Goal: Task Accomplishment & Management: Manage account settings

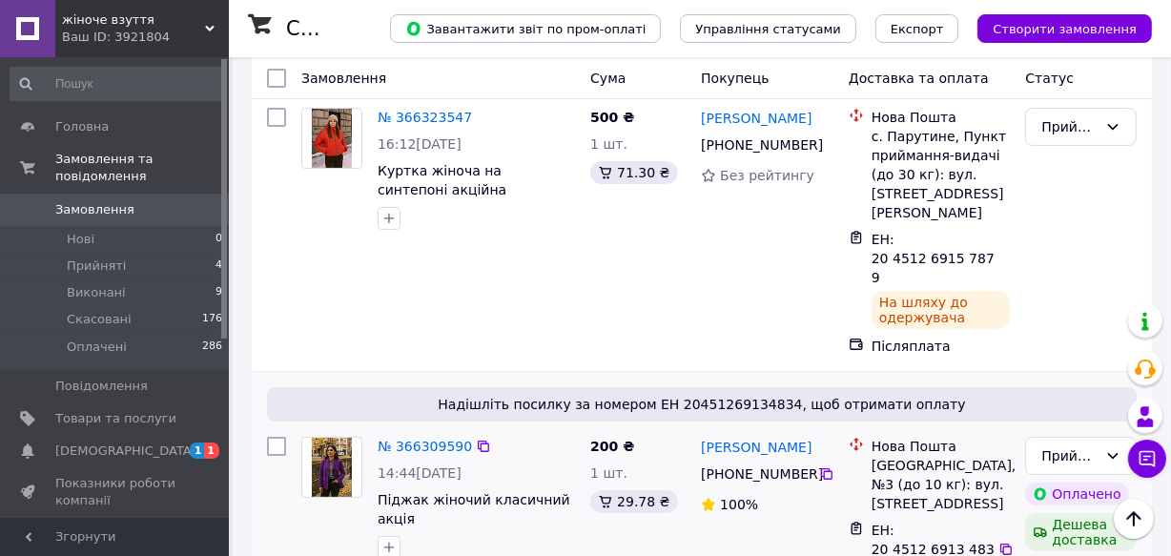
scroll to position [259, 0]
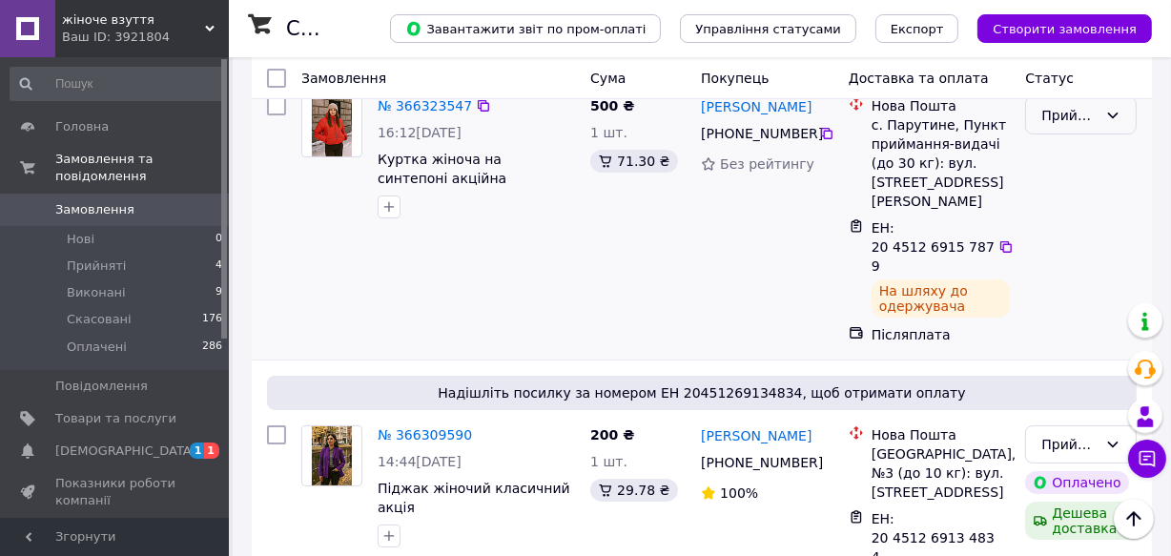
click at [1072, 118] on div "Прийнято" at bounding box center [1069, 115] width 56 height 21
click at [1065, 153] on li "Виконано" at bounding box center [1082, 156] width 110 height 34
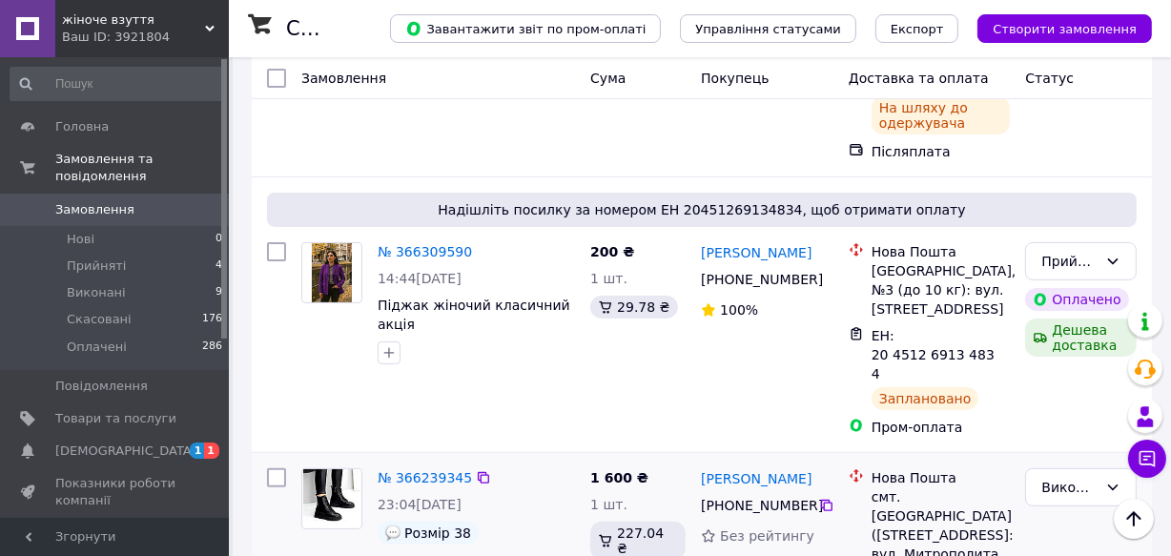
scroll to position [433, 0]
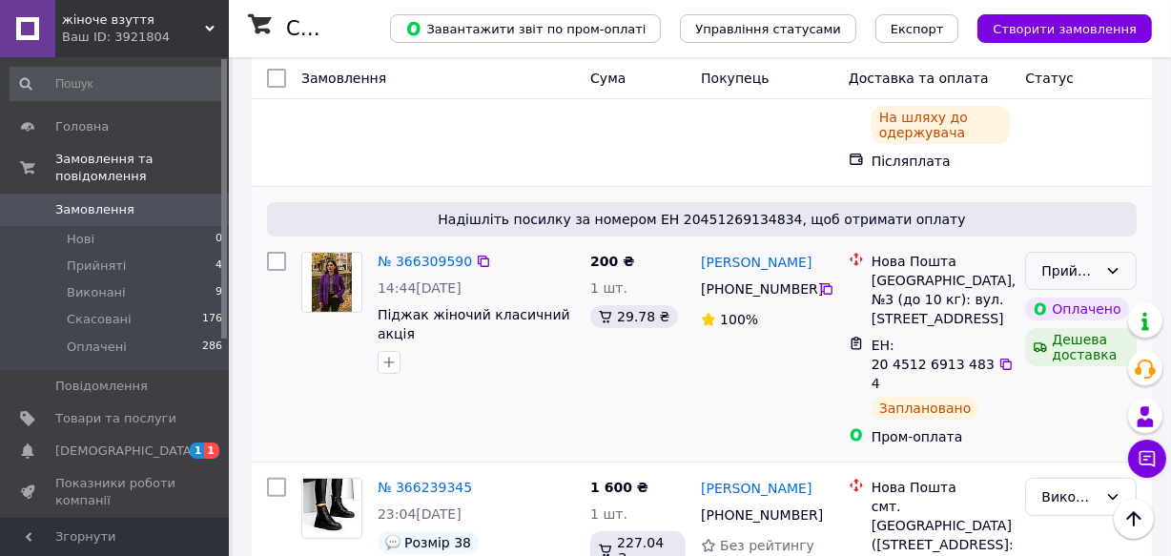
click at [1040, 252] on div "Прийнято" at bounding box center [1081, 271] width 112 height 38
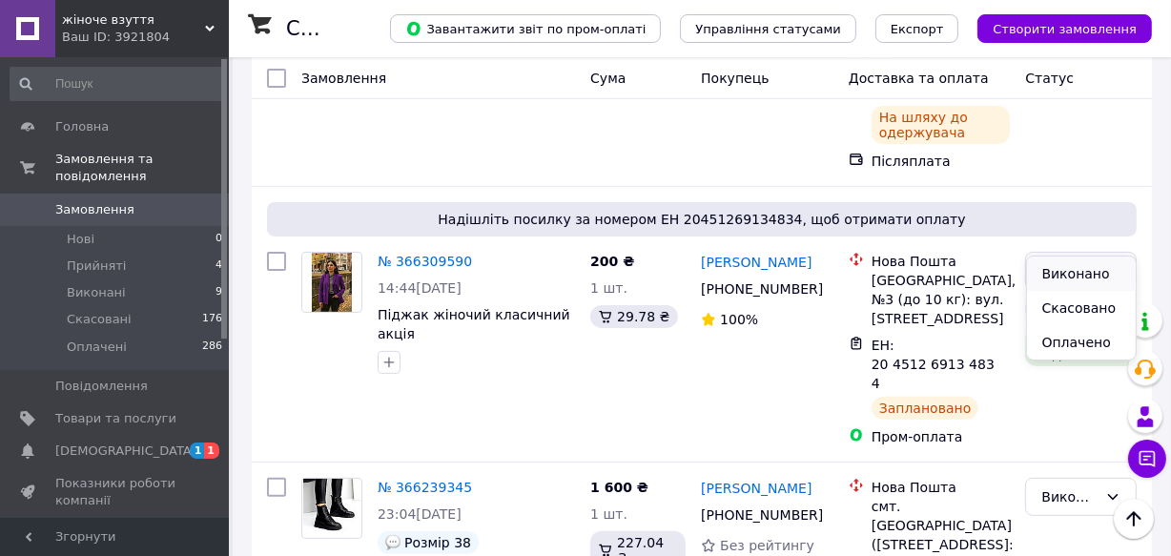
click at [1049, 273] on li "Виконано" at bounding box center [1082, 274] width 110 height 34
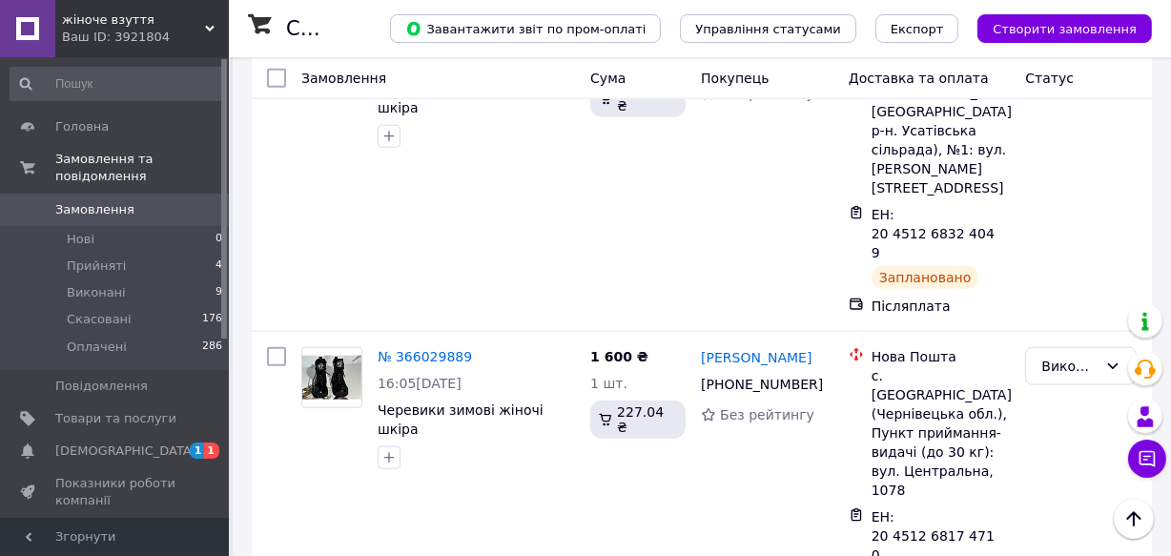
scroll to position [1820, 0]
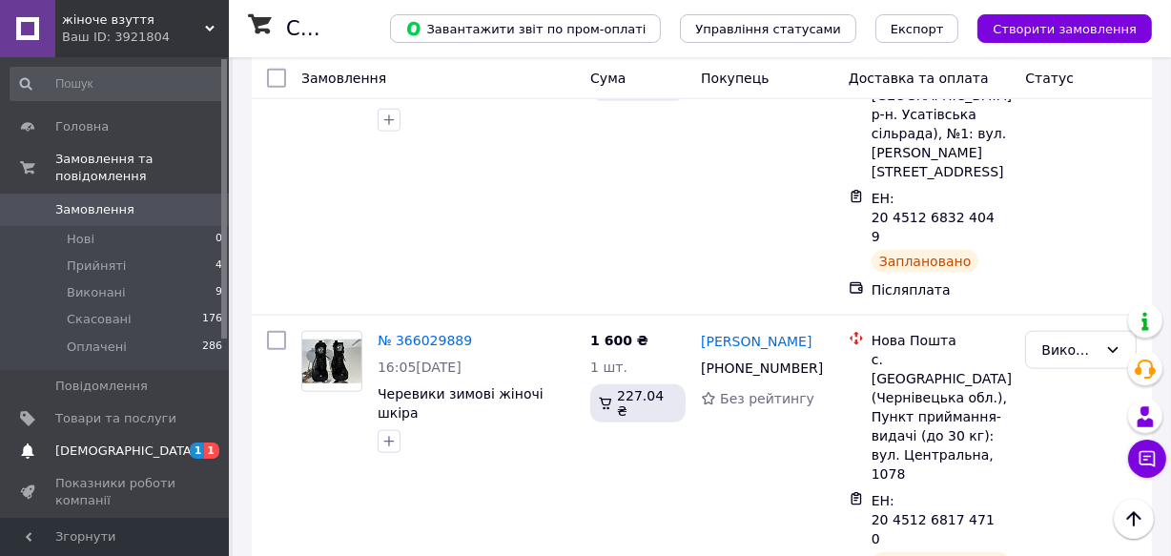
click at [128, 442] on span "[DEMOGRAPHIC_DATA]" at bounding box center [115, 450] width 121 height 17
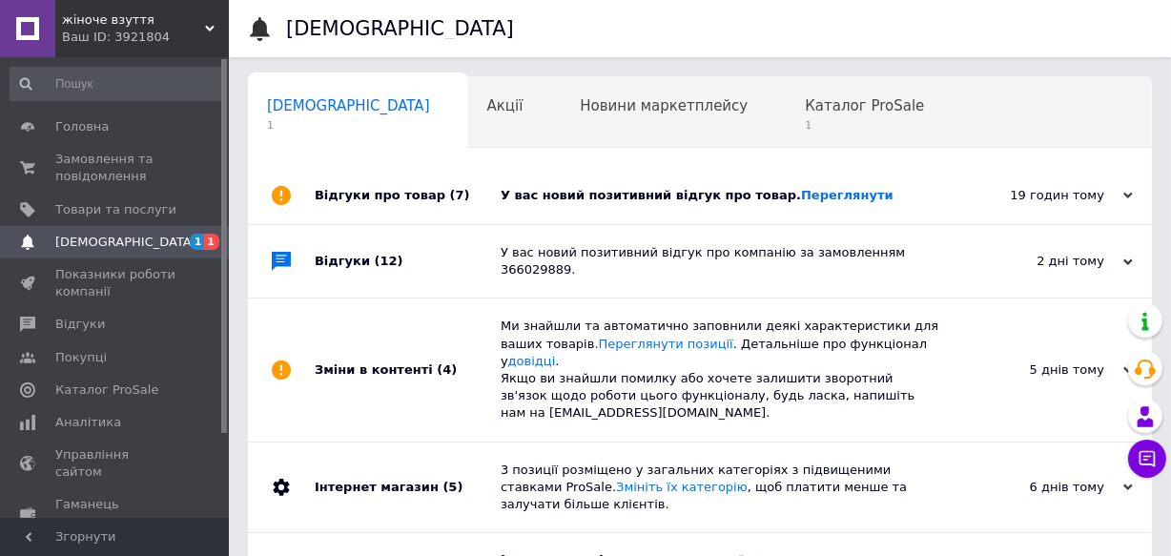
scroll to position [0, 10]
click at [799, 184] on div "У вас новий позитивний відгук про товар. [GEOGRAPHIC_DATA]" at bounding box center [722, 195] width 442 height 57
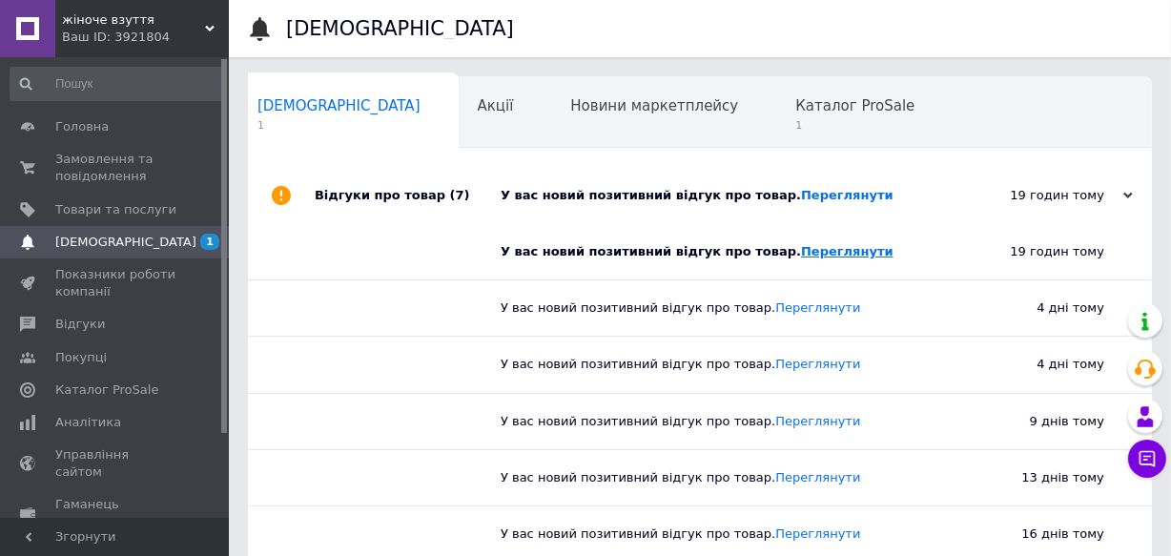
click at [801, 248] on link "Переглянути" at bounding box center [847, 251] width 93 height 14
click at [795, 122] on span "1" at bounding box center [854, 125] width 119 height 14
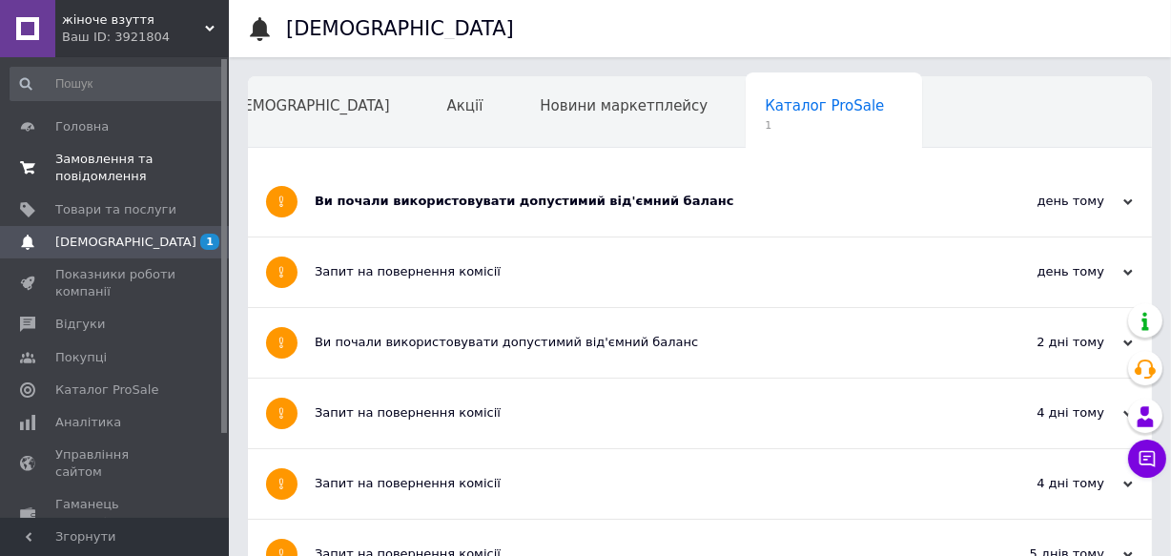
click at [116, 162] on span "Замовлення та повідомлення" at bounding box center [115, 168] width 121 height 34
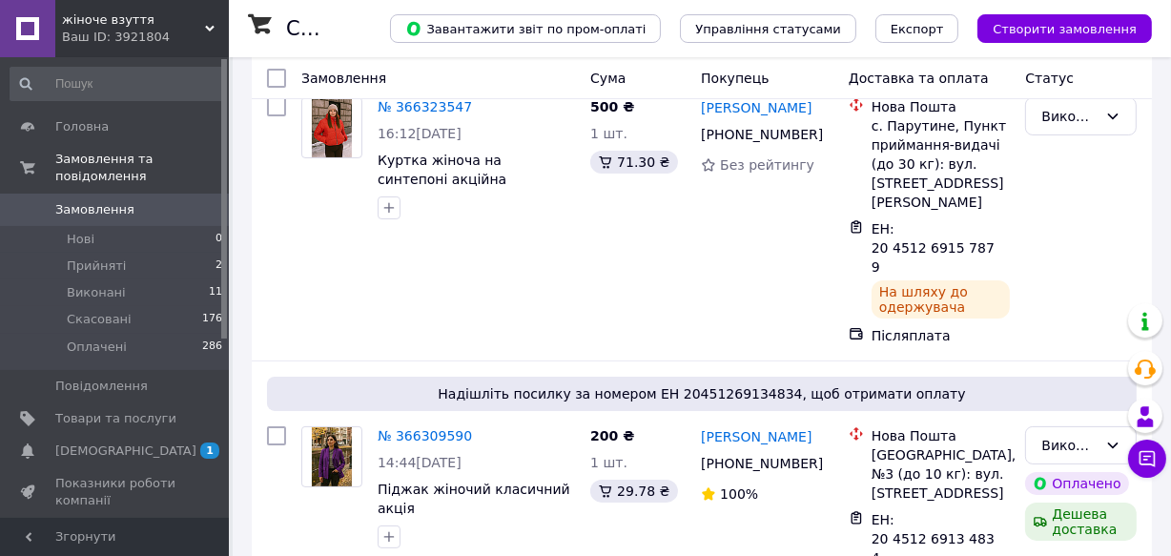
scroll to position [259, 0]
click at [157, 279] on li "Виконані 11" at bounding box center [117, 292] width 234 height 27
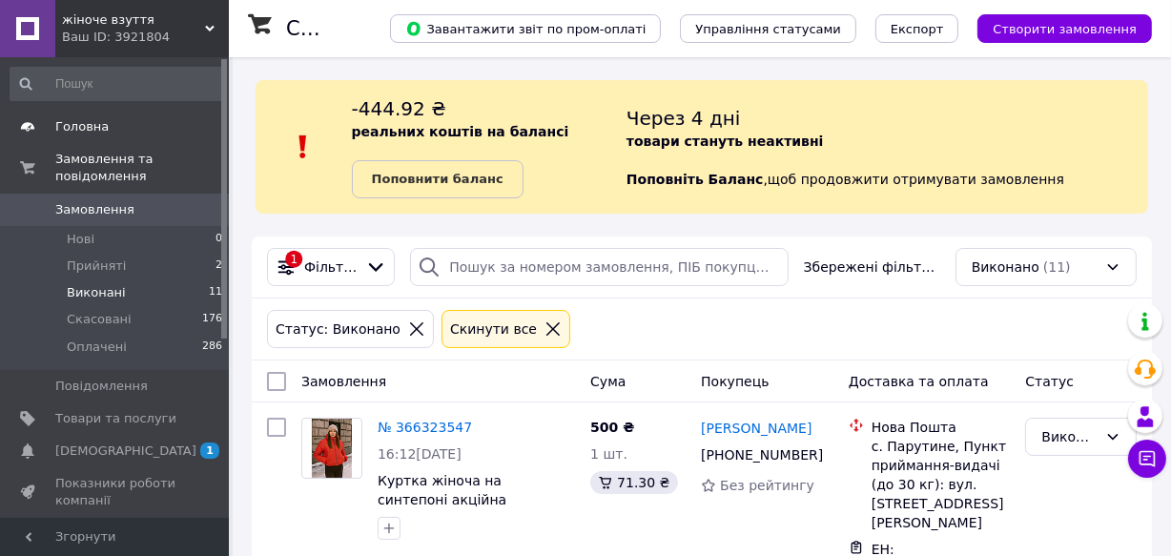
click at [83, 125] on span "Головна" at bounding box center [81, 126] width 53 height 17
